Goal: Task Accomplishment & Management: Use online tool/utility

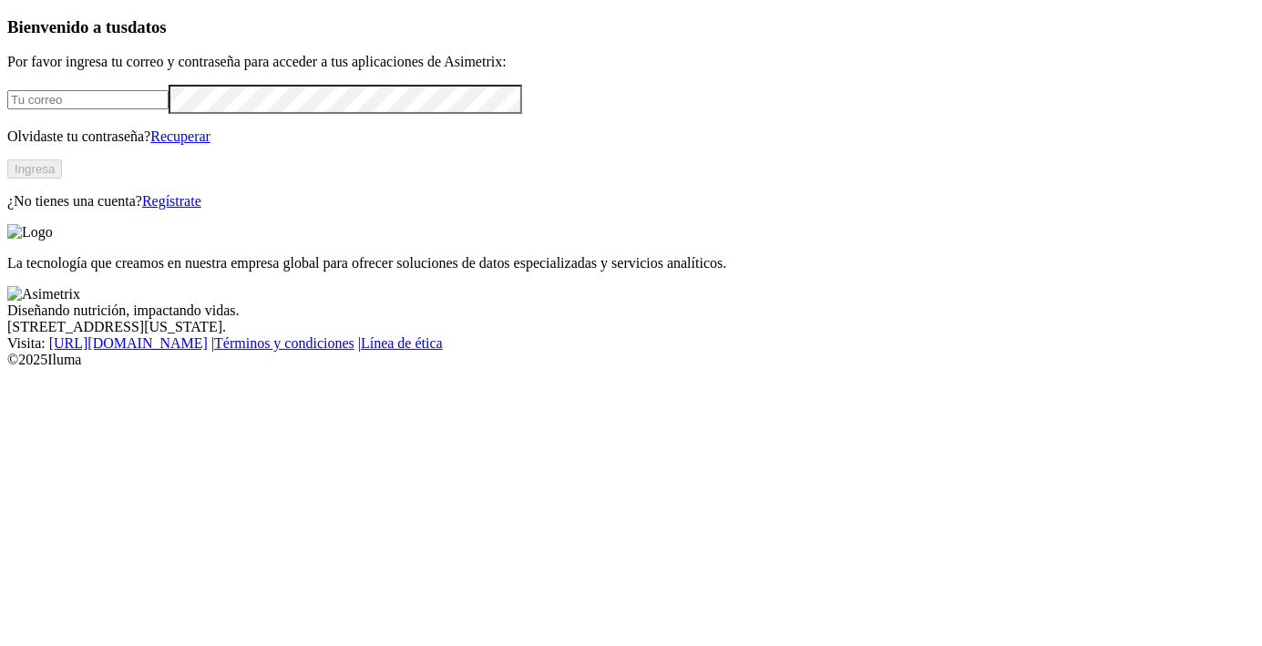
click at [77, 109] on input "email" at bounding box center [87, 99] width 161 height 19
type input "[EMAIL_ADDRESS][DOMAIN_NAME]"
click input "submit" at bounding box center [0, 0] width 0 height 0
